Goal: Information Seeking & Learning: Learn about a topic

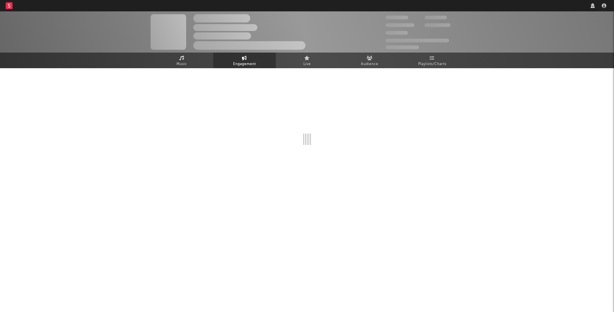
select select "1w"
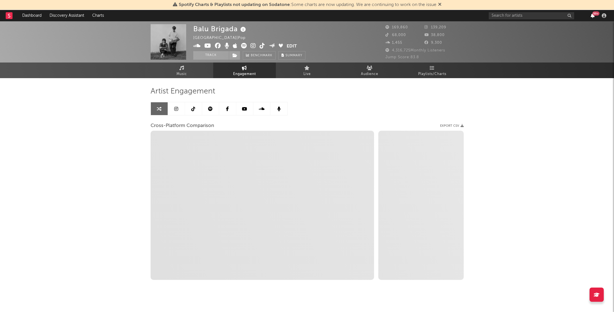
click at [591, 15] on icon "button" at bounding box center [592, 15] width 4 height 5
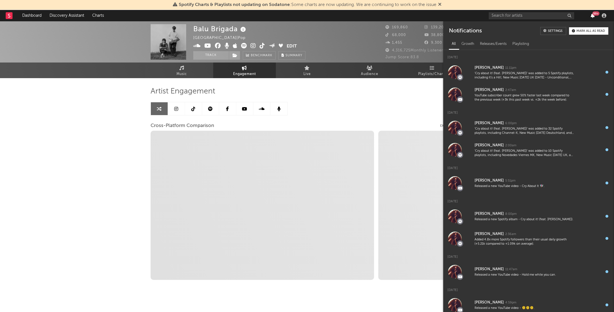
click at [591, 15] on icon "button" at bounding box center [592, 15] width 4 height 5
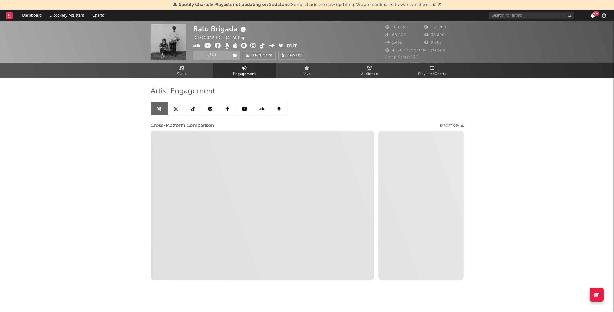
click at [591, 15] on icon "button" at bounding box center [592, 15] width 4 height 5
select select "1m"
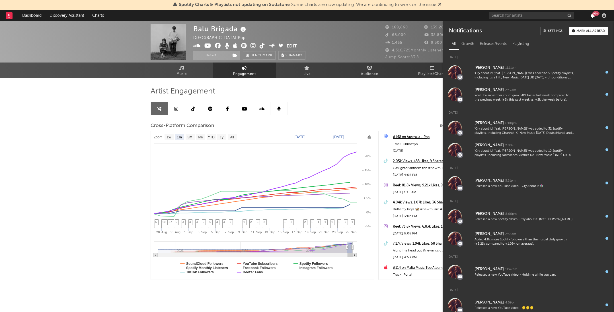
click at [591, 15] on icon "button" at bounding box center [592, 15] width 4 height 5
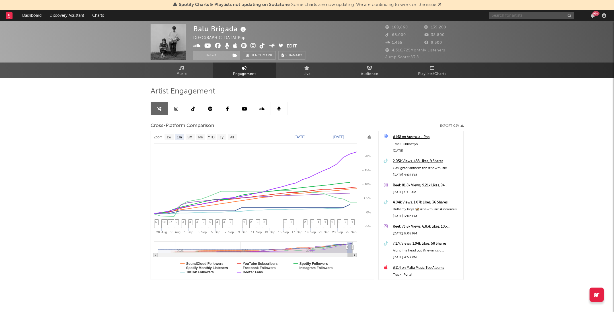
click at [532, 12] on input "text" at bounding box center [530, 15] width 85 height 7
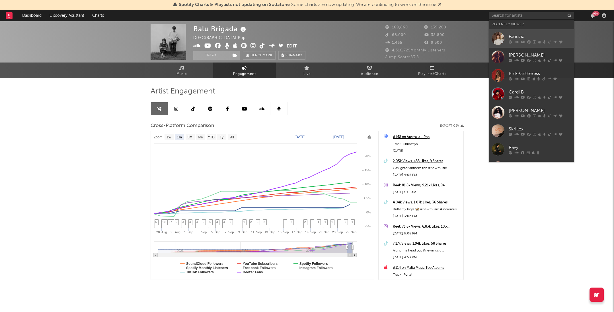
click at [528, 32] on link "Faouzia" at bounding box center [530, 38] width 85 height 18
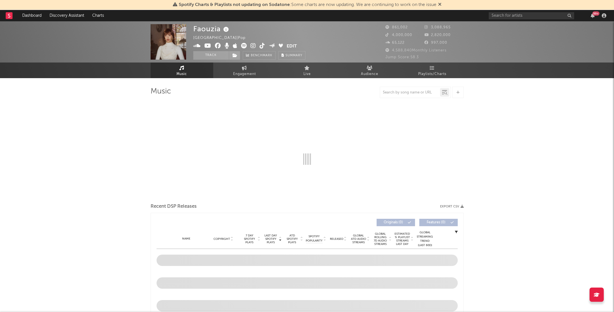
select select "6m"
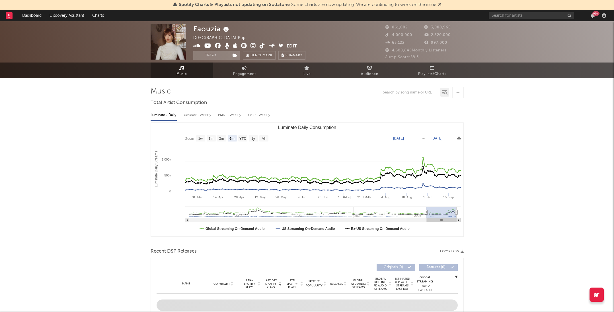
select select "6m"
click at [434, 68] on link "Playlists/Charts" at bounding box center [432, 71] width 63 height 16
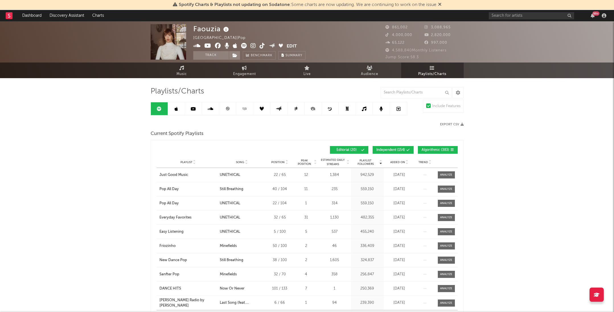
click at [399, 161] on span "Added On" at bounding box center [397, 162] width 15 height 3
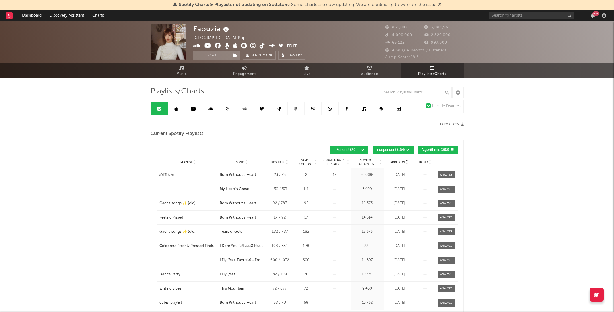
click at [399, 161] on span "Added On" at bounding box center [397, 162] width 15 height 3
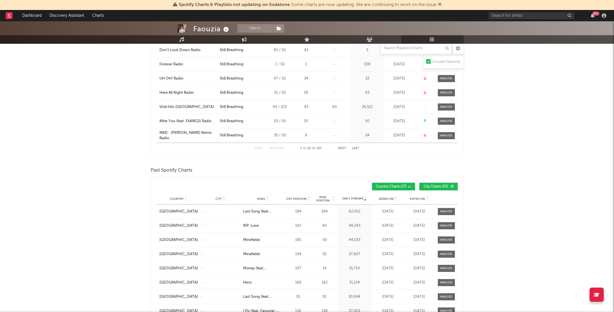
scroll to position [167, 0]
